Goal: Task Accomplishment & Management: Manage account settings

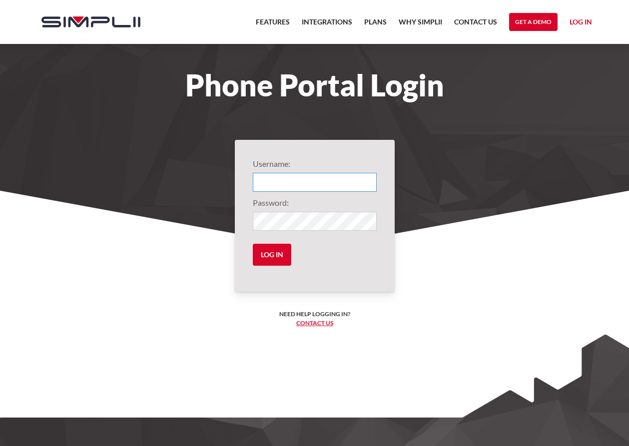
type input "1012@calvinmedical"
click at [272, 255] on input "Log in" at bounding box center [272, 255] width 38 height 22
click at [285, 257] on input "Log in" at bounding box center [272, 255] width 38 height 22
click at [278, 254] on input "Log in" at bounding box center [272, 255] width 38 height 22
click at [279, 254] on input "Log in" at bounding box center [272, 255] width 38 height 22
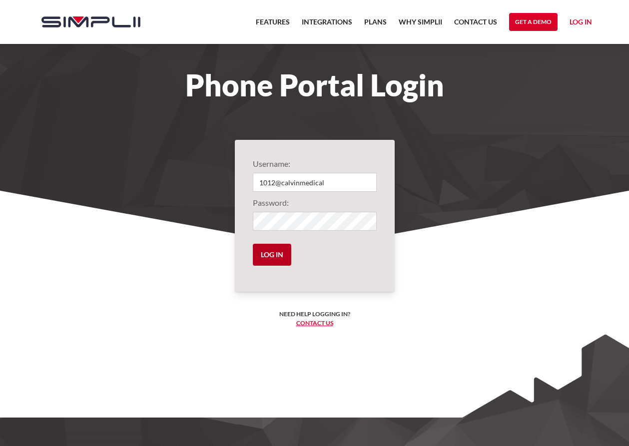
click at [277, 254] on input "Log in" at bounding box center [272, 255] width 38 height 22
click at [278, 254] on input "Log in" at bounding box center [272, 255] width 38 height 22
click at [279, 254] on input "Log in" at bounding box center [272, 255] width 38 height 22
type input "1012@calvinmedical"
click at [272, 255] on input "Log in" at bounding box center [272, 255] width 38 height 22
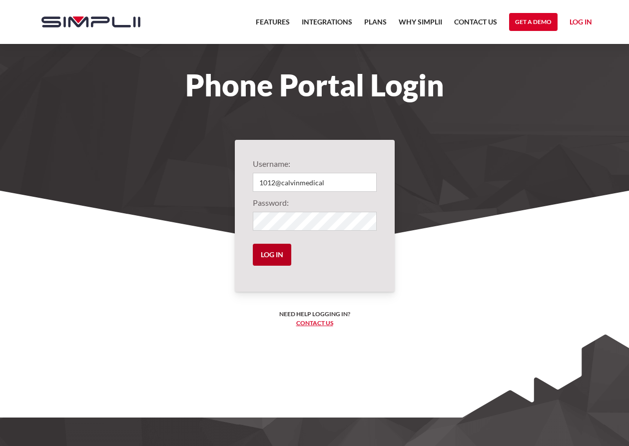
click at [270, 260] on input "Log in" at bounding box center [272, 255] width 38 height 22
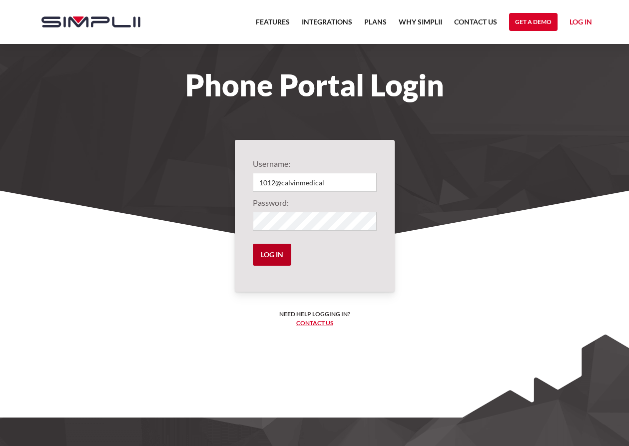
click at [262, 260] on input "Log in" at bounding box center [272, 255] width 38 height 22
click at [270, 251] on input "Log in" at bounding box center [272, 255] width 38 height 22
